Goal: Task Accomplishment & Management: Manage account settings

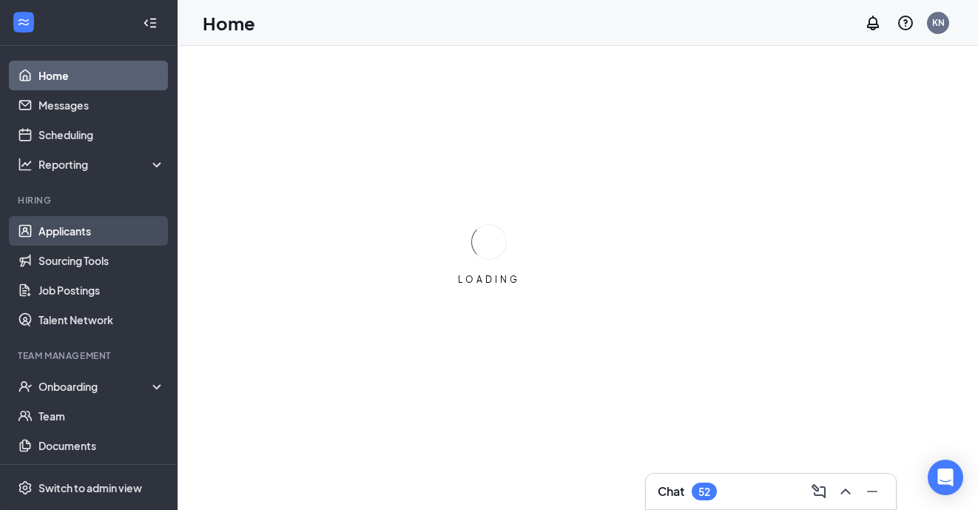
click at [92, 227] on link "Applicants" at bounding box center [101, 231] width 127 height 30
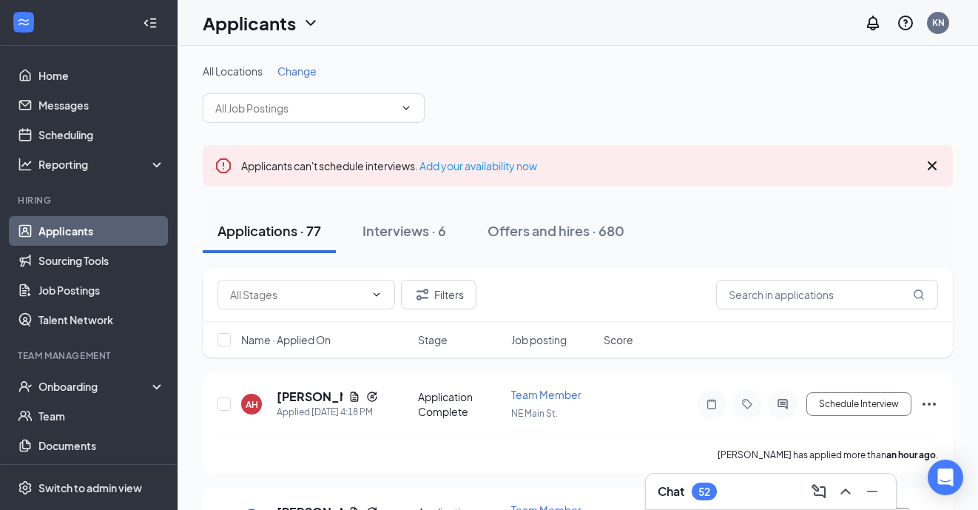
click at [296, 71] on span "Change" at bounding box center [296, 70] width 39 height 13
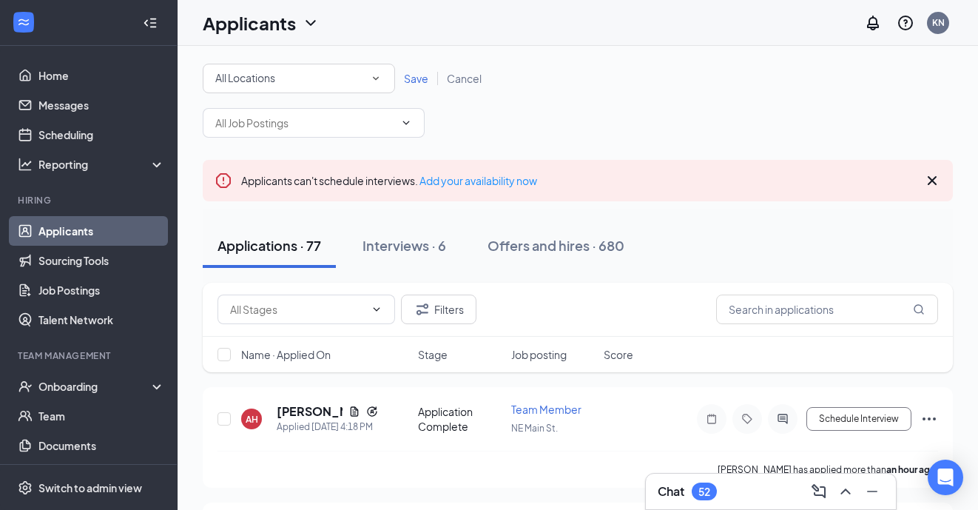
click at [384, 81] on div "All Locations All Locations" at bounding box center [299, 79] width 192 height 30
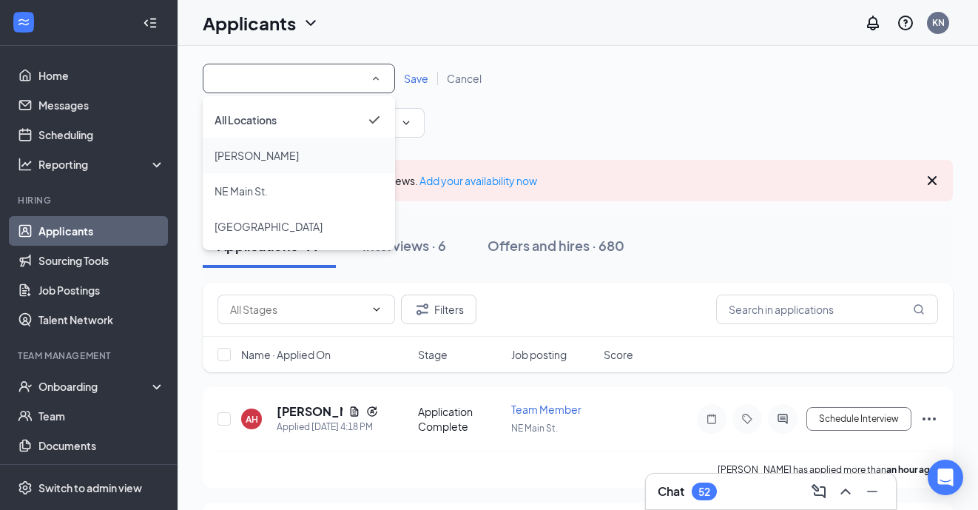
click at [323, 152] on div "[PERSON_NAME]" at bounding box center [299, 156] width 169 height 18
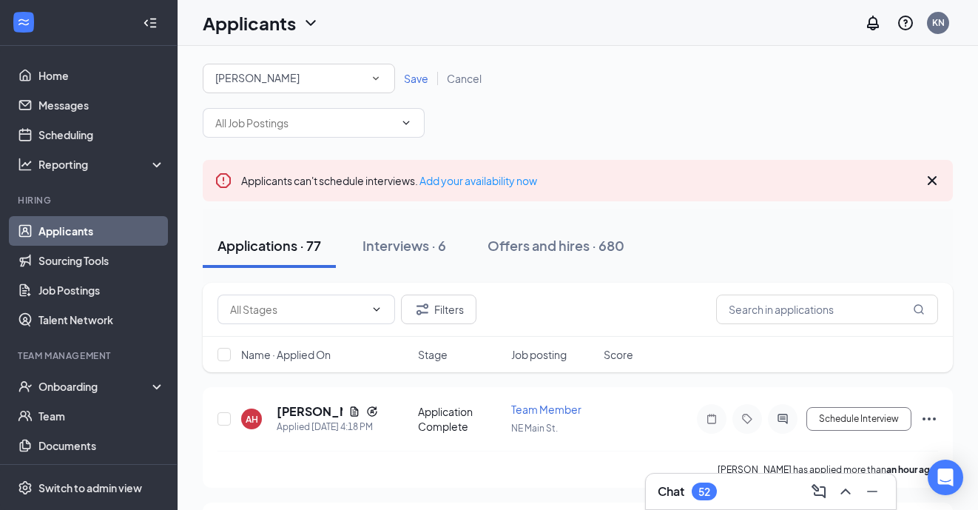
click at [419, 77] on span "Save" at bounding box center [416, 78] width 24 height 13
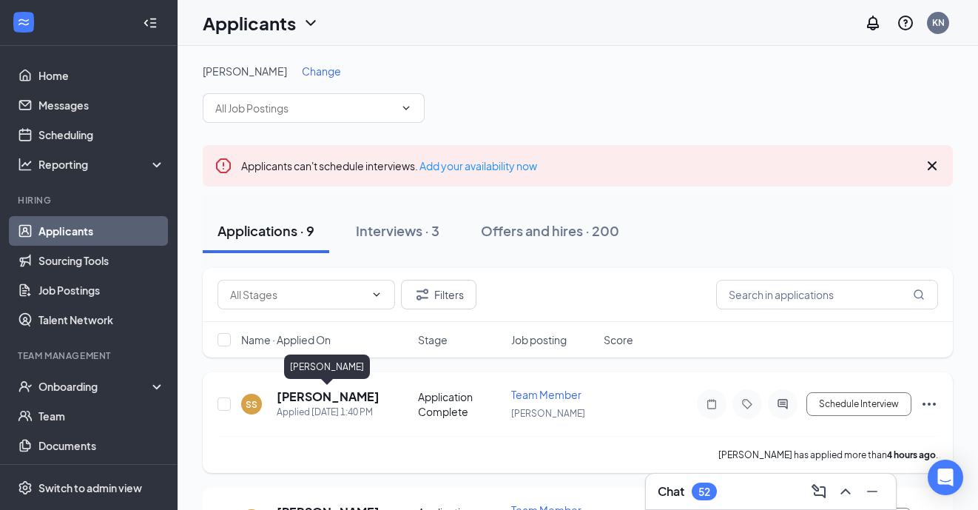
click at [360, 400] on h5 "[PERSON_NAME]" at bounding box center [327, 396] width 101 height 16
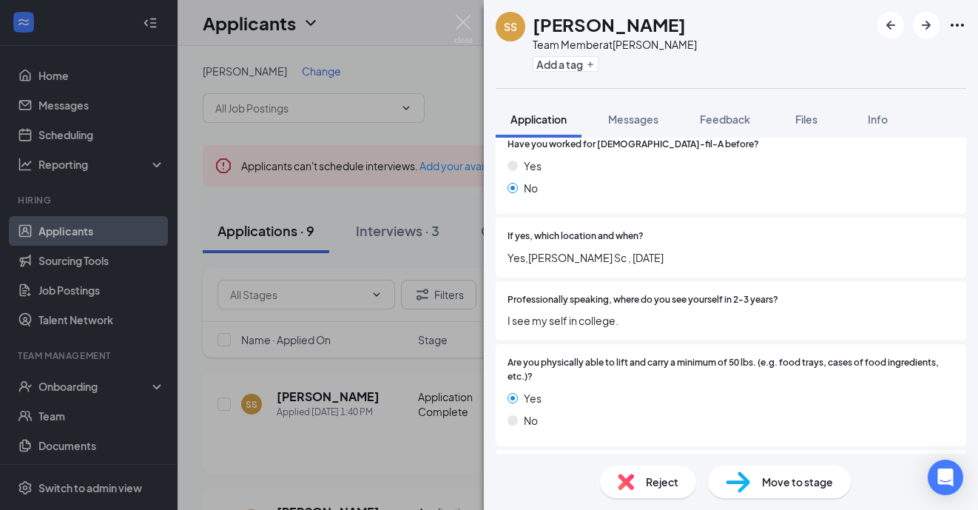
scroll to position [1883, 0]
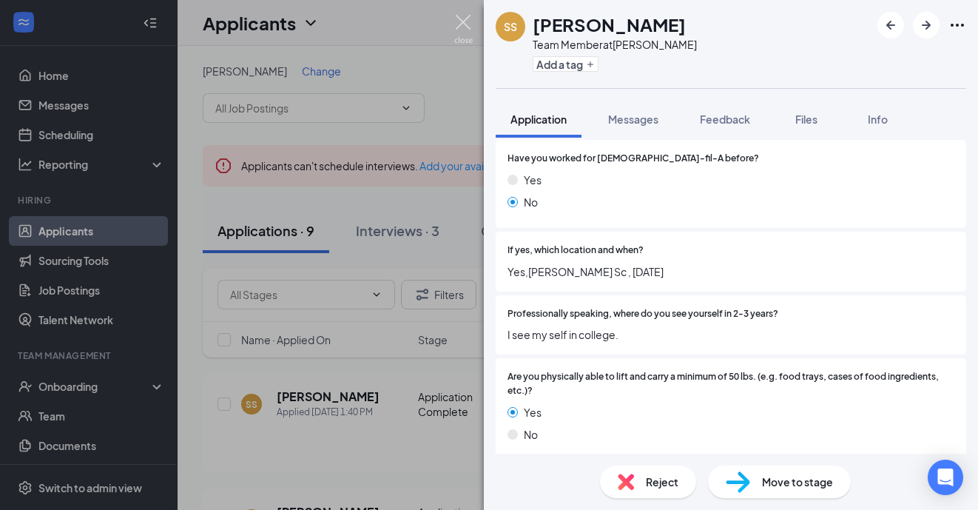
click at [462, 18] on img at bounding box center [463, 29] width 18 height 29
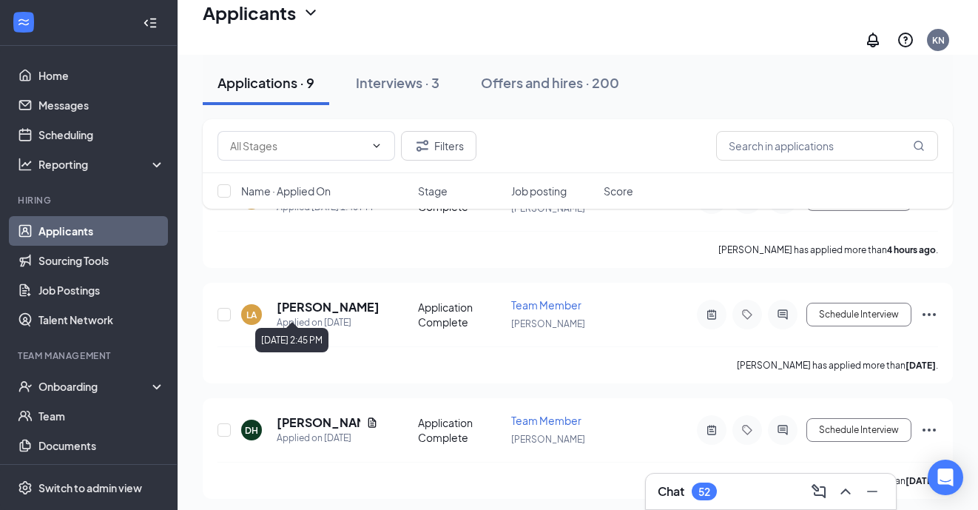
scroll to position [216, 0]
